Goal: Information Seeking & Learning: Find specific page/section

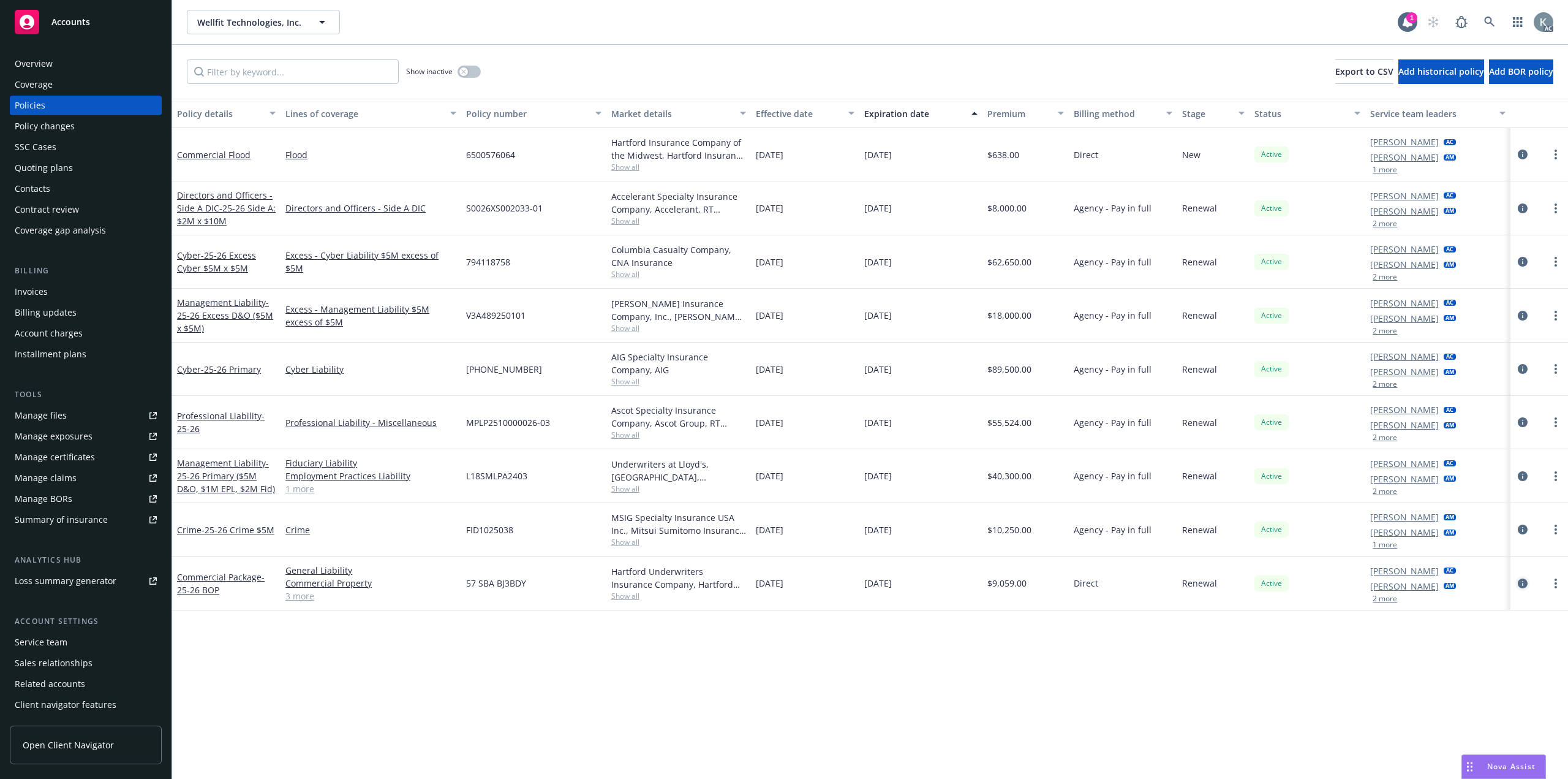
click at [1528, 576] on link "circleInformation" at bounding box center [1522, 583] width 14 height 14
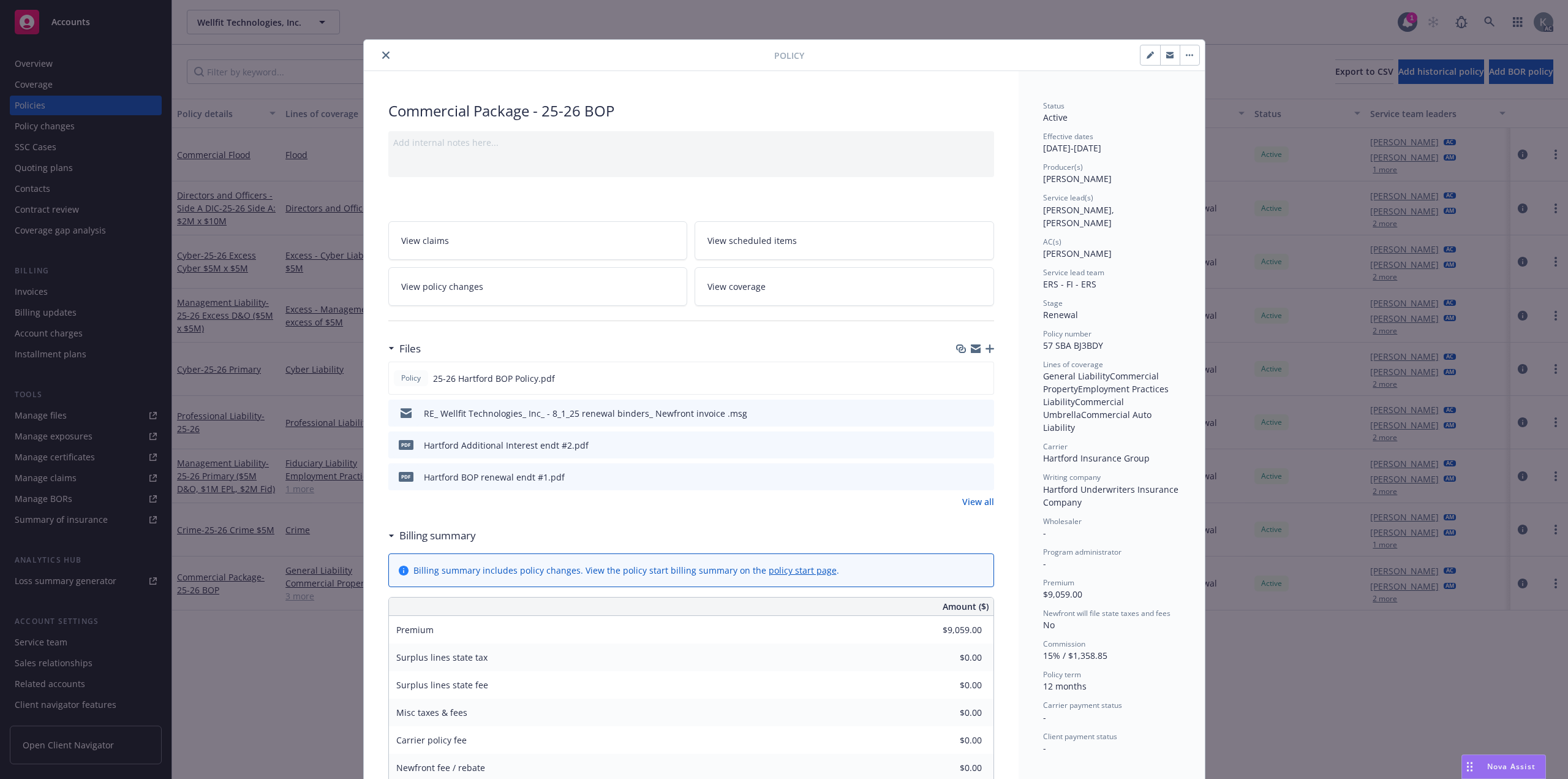
click at [378, 50] on button "close" at bounding box center [385, 55] width 14 height 14
